Goal: Task Accomplishment & Management: Manage account settings

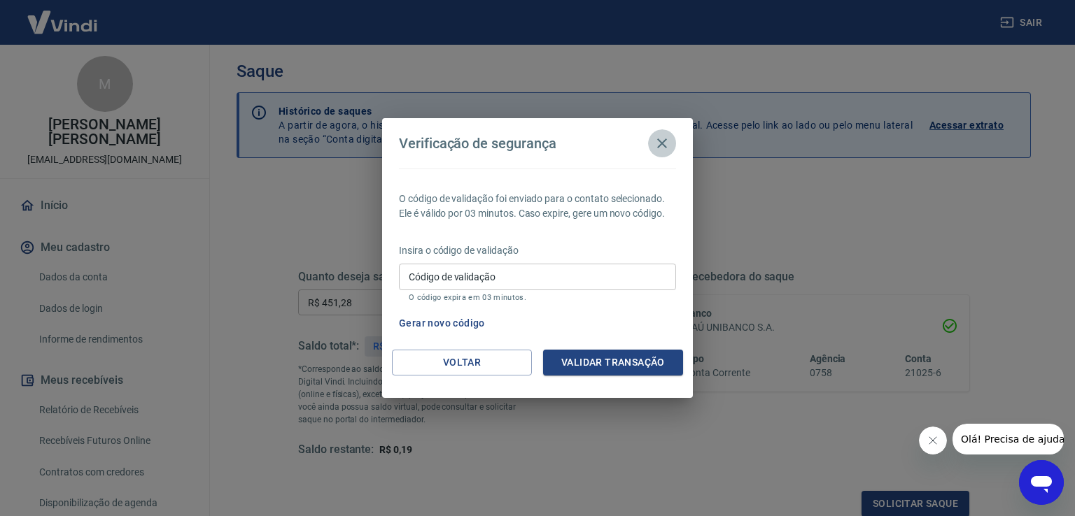
click at [662, 140] on icon "button" at bounding box center [661, 143] width 17 height 17
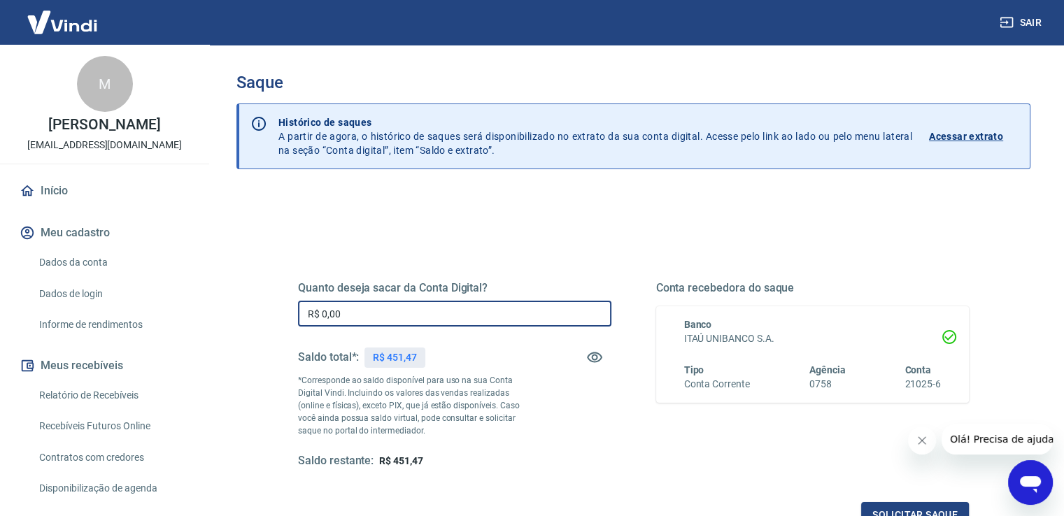
click at [381, 310] on input "R$ 0,00" at bounding box center [454, 314] width 313 height 26
type input "R$ 451,47"
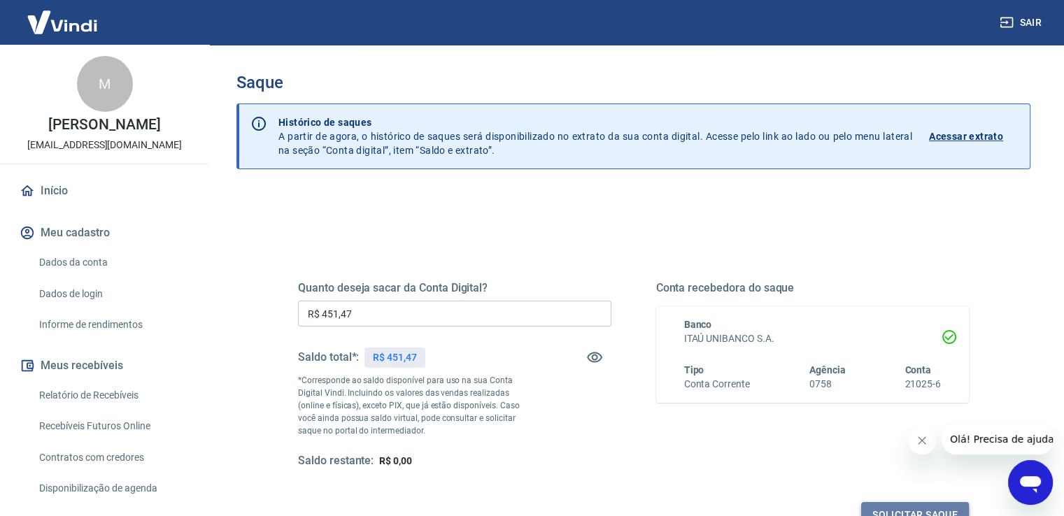
click at [940, 507] on button "Solicitar saque" at bounding box center [915, 515] width 108 height 26
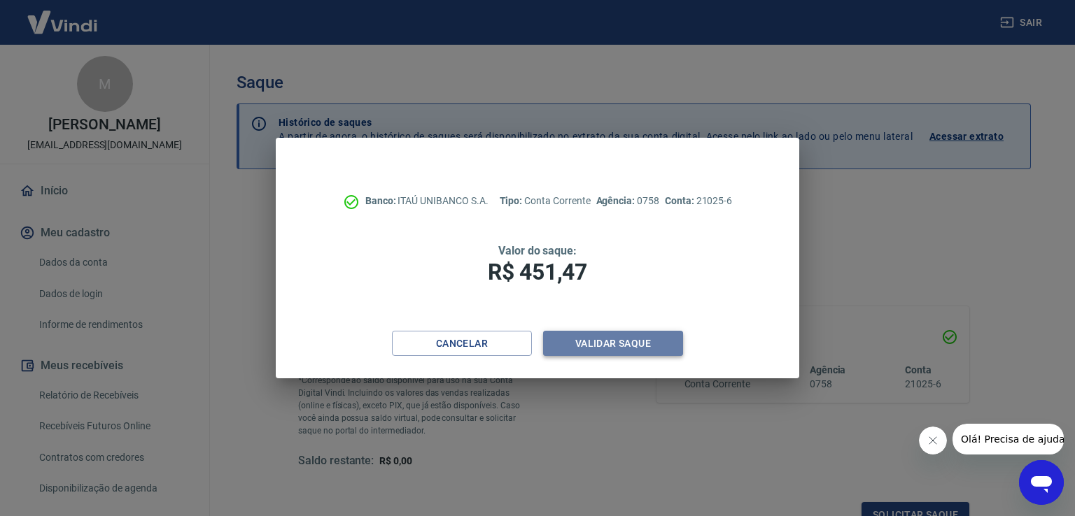
click at [612, 339] on button "Validar saque" at bounding box center [613, 344] width 140 height 26
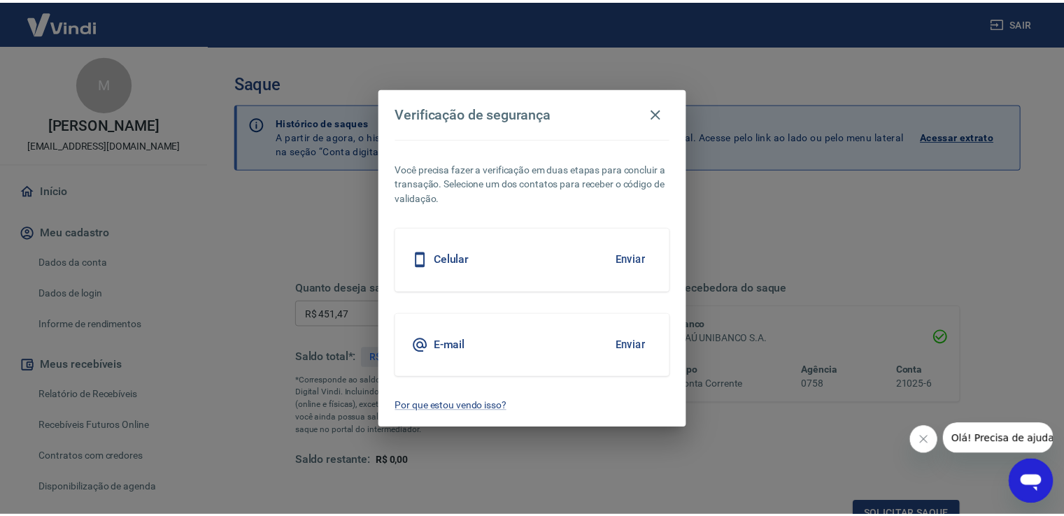
scroll to position [11, 0]
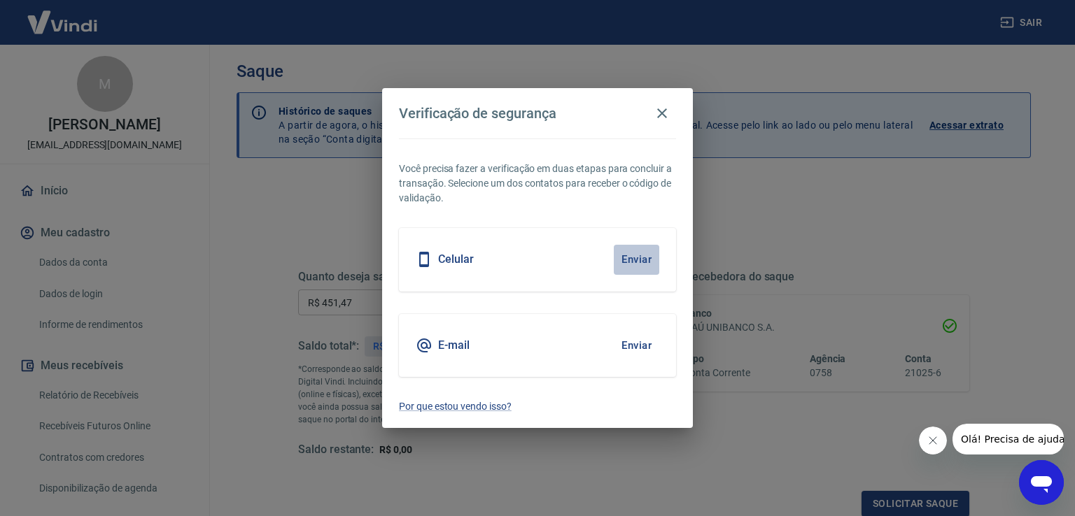
click at [637, 255] on button "Enviar" at bounding box center [636, 259] width 45 height 29
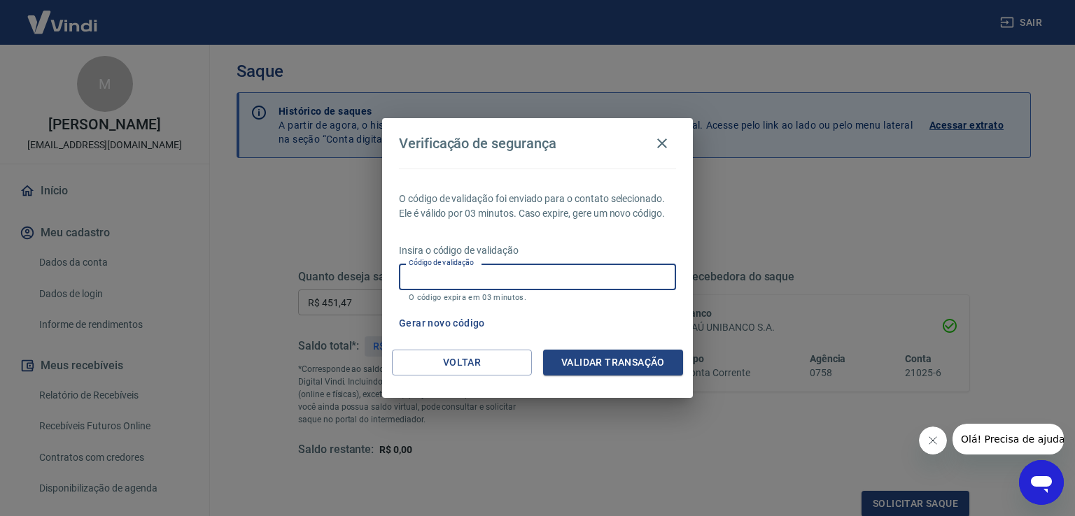
click at [528, 278] on input "Código de validação" at bounding box center [537, 277] width 277 height 26
click at [614, 361] on button "Validar transação" at bounding box center [613, 363] width 140 height 26
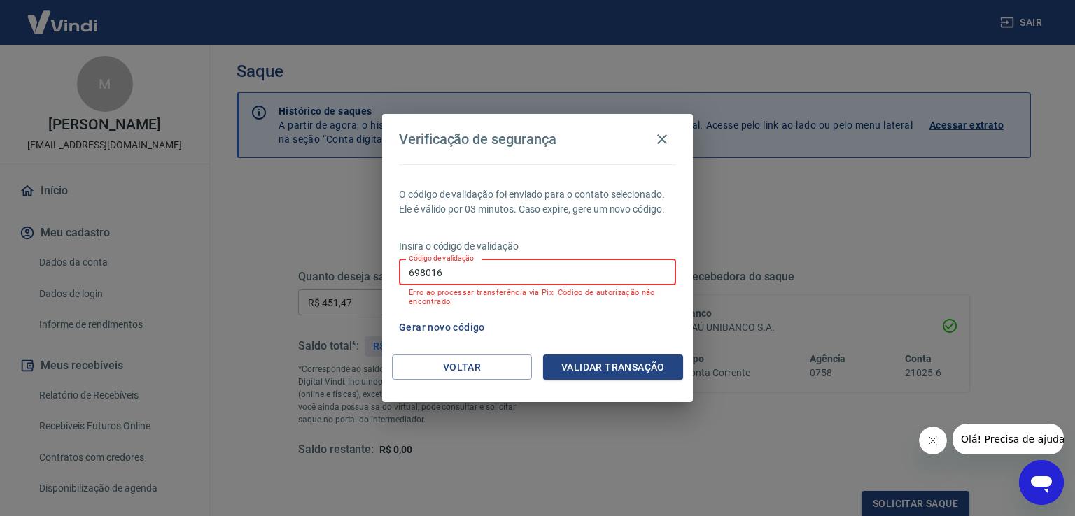
click at [521, 271] on input "698016" at bounding box center [537, 273] width 277 height 26
type input "6"
click at [446, 327] on button "Gerar novo código" at bounding box center [441, 328] width 97 height 26
click at [665, 138] on icon "button" at bounding box center [661, 139] width 17 height 17
